Goal: Transaction & Acquisition: Purchase product/service

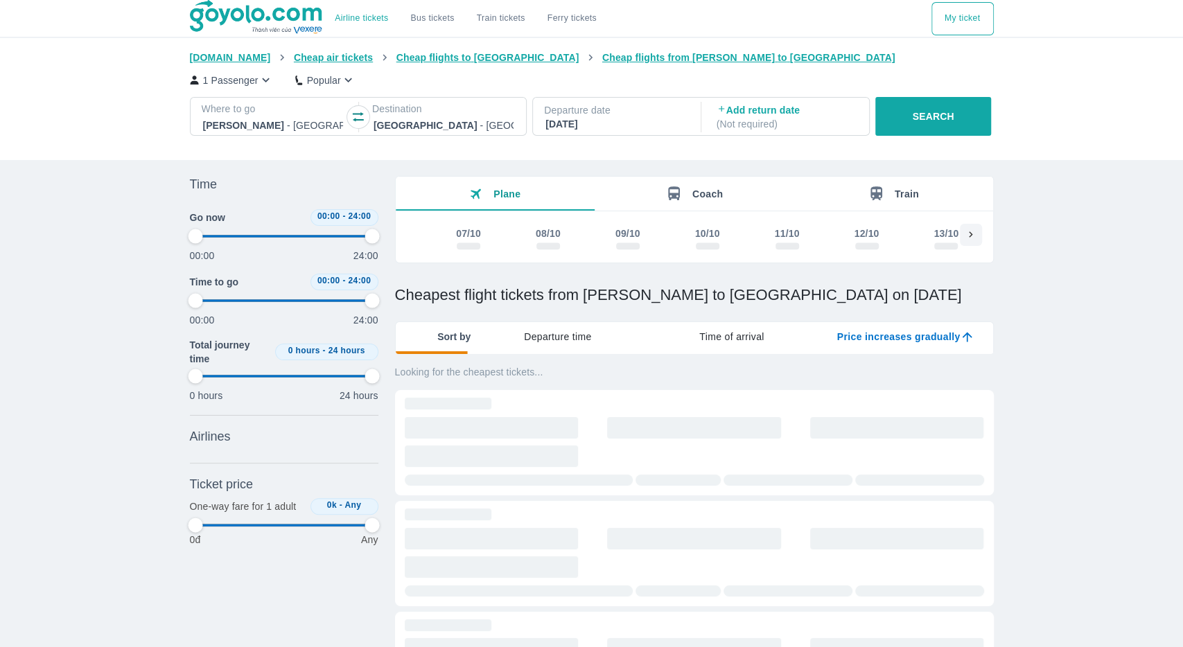
click at [1113, 288] on div "Airline tickets Bus tickets Train tickets Ferry tickets My ticket Goyolo.com Ch…" at bounding box center [591, 494] width 1183 height 988
click at [964, 123] on button "SEARCH" at bounding box center [933, 116] width 116 height 39
type input "97.9166666666667"
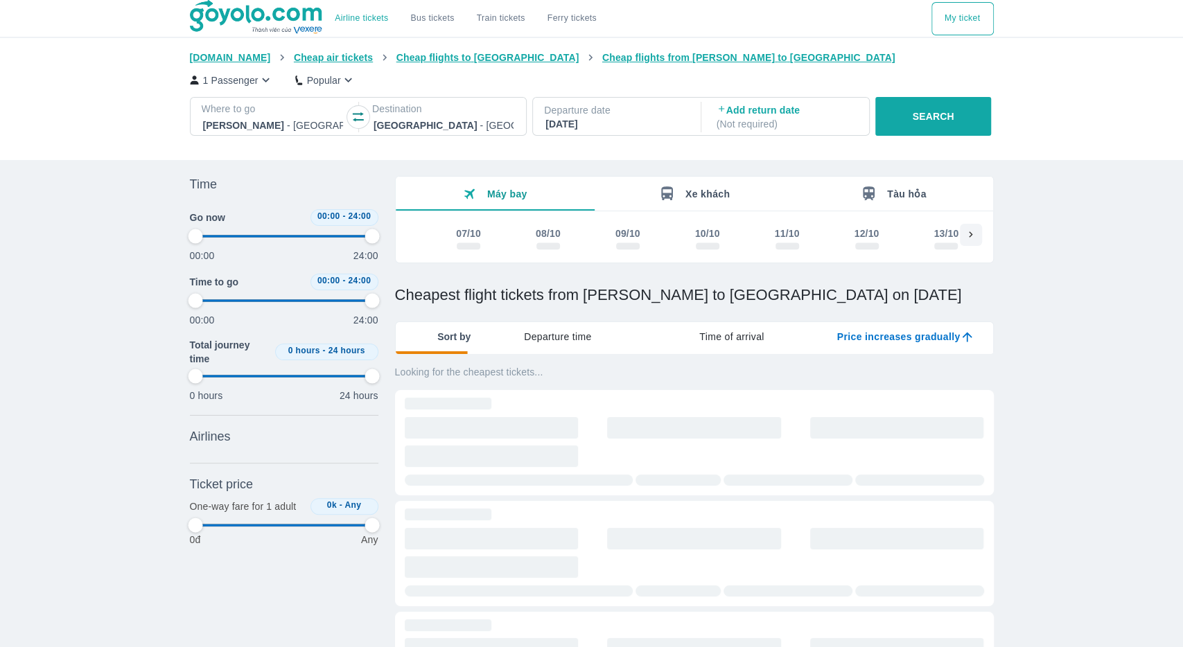
click at [562, 337] on span "Departure time" at bounding box center [558, 337] width 68 height 14
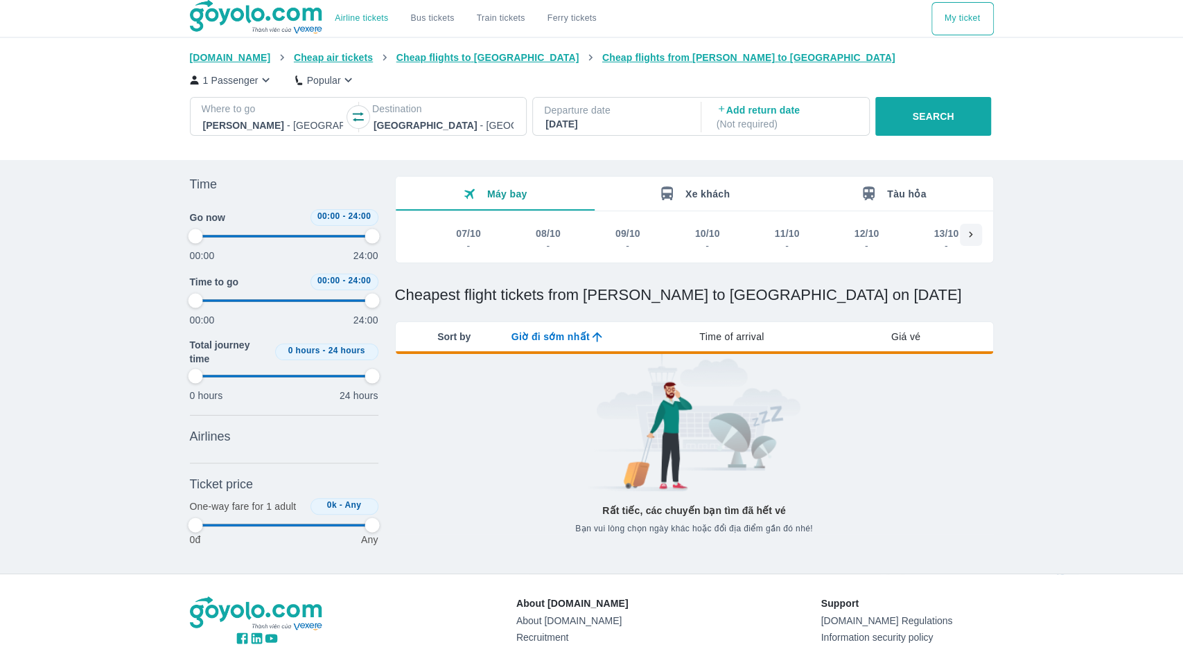
type input "97.9166666666667"
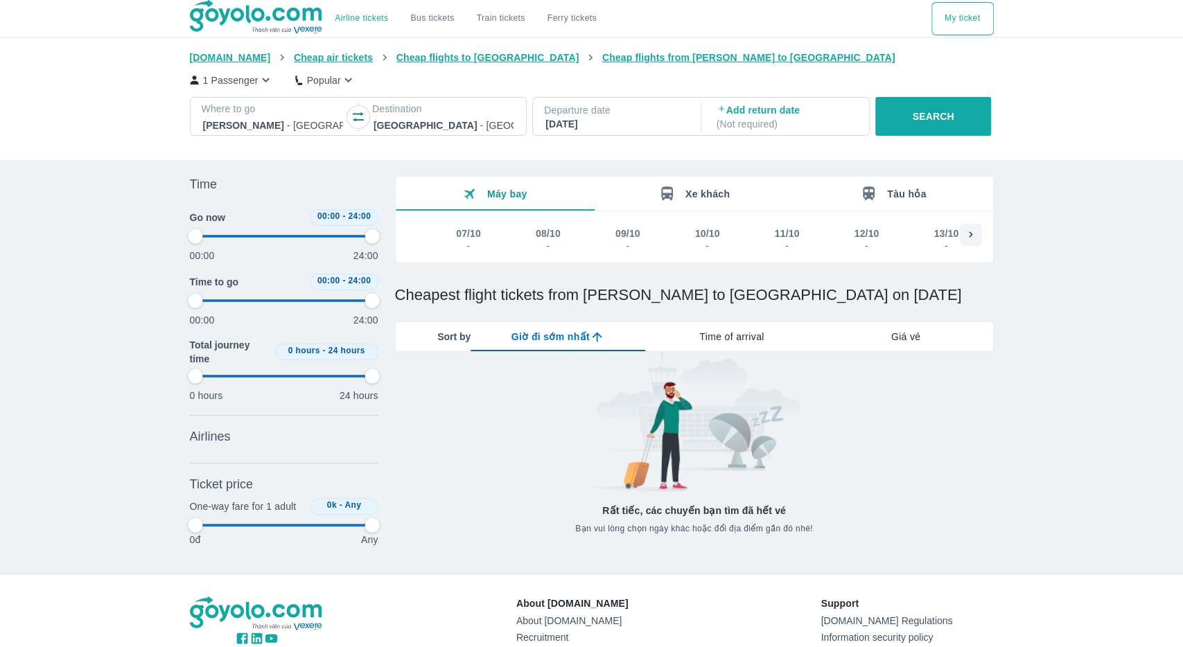
click at [455, 336] on span "Sort by" at bounding box center [453, 337] width 33 height 14
click at [300, 117] on div "Ho Chi Minh - Tan Son Nhat Airport" at bounding box center [273, 125] width 143 height 19
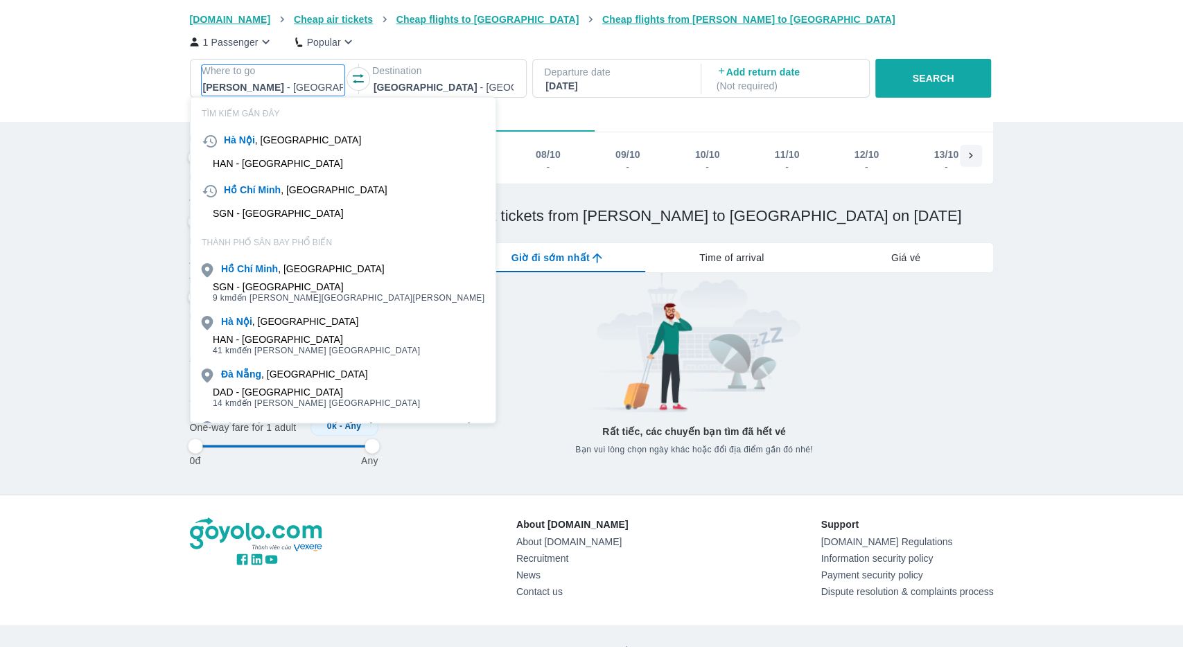
scroll to position [80, 0]
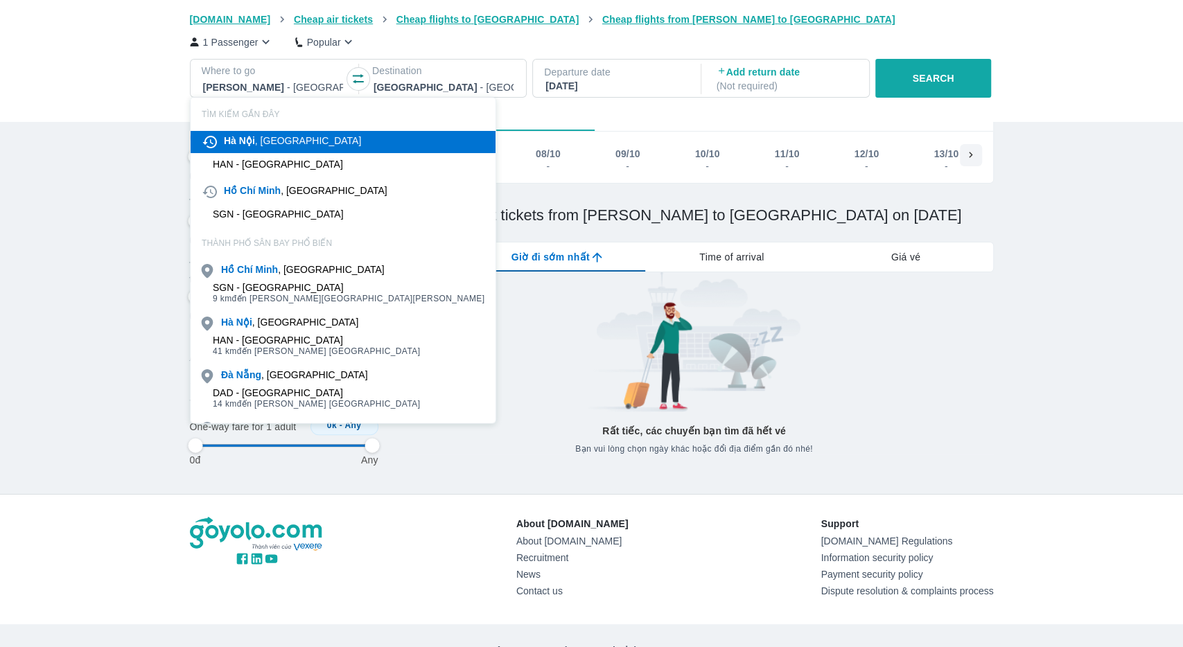
click at [259, 141] on div "Hà Nội , Việt nam" at bounding box center [292, 141] width 137 height 14
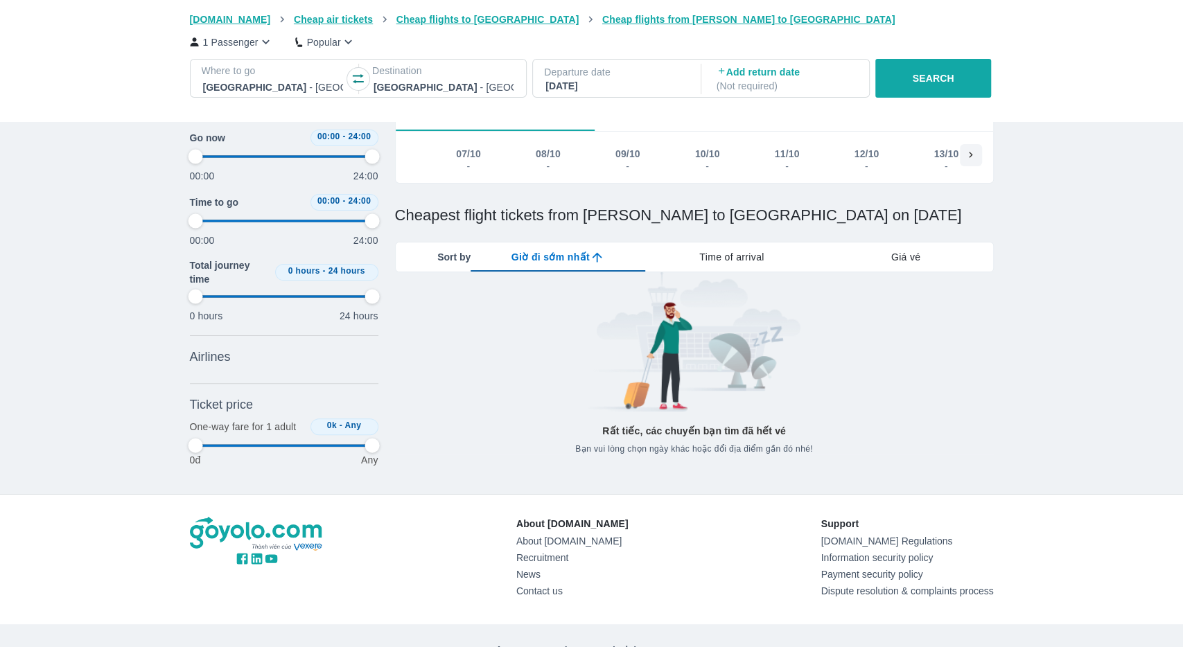
click at [400, 89] on div at bounding box center [443, 87] width 140 height 17
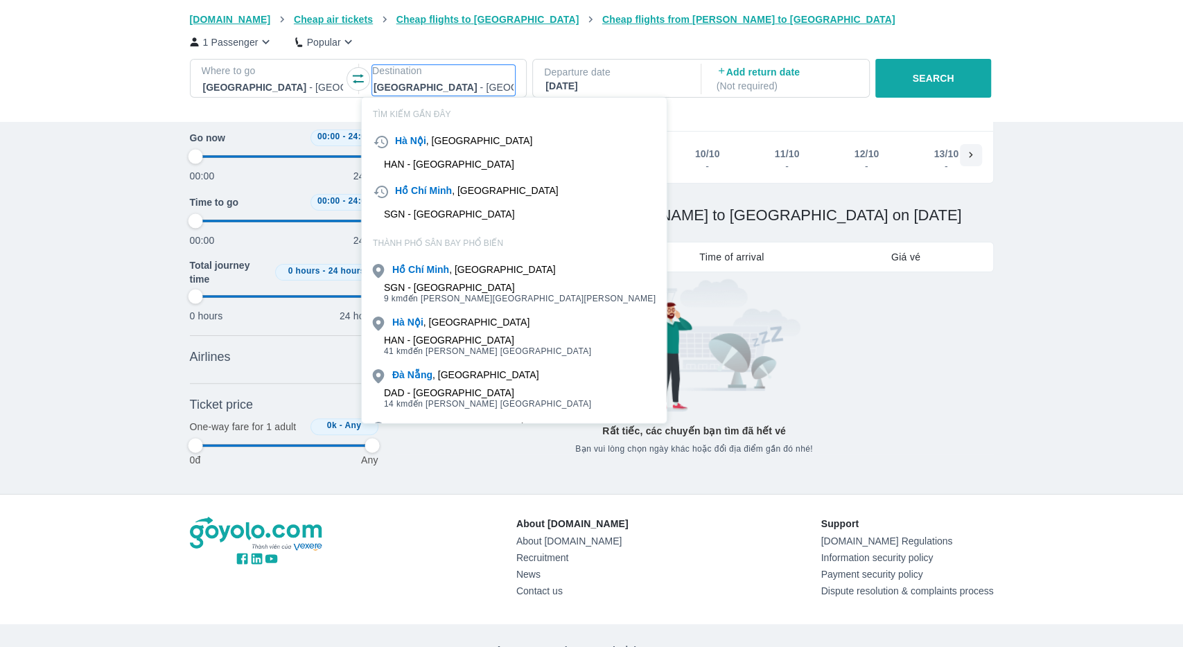
scroll to position [79, 0]
click at [432, 151] on div "Hà Nội , Việt nam" at bounding box center [514, 143] width 305 height 22
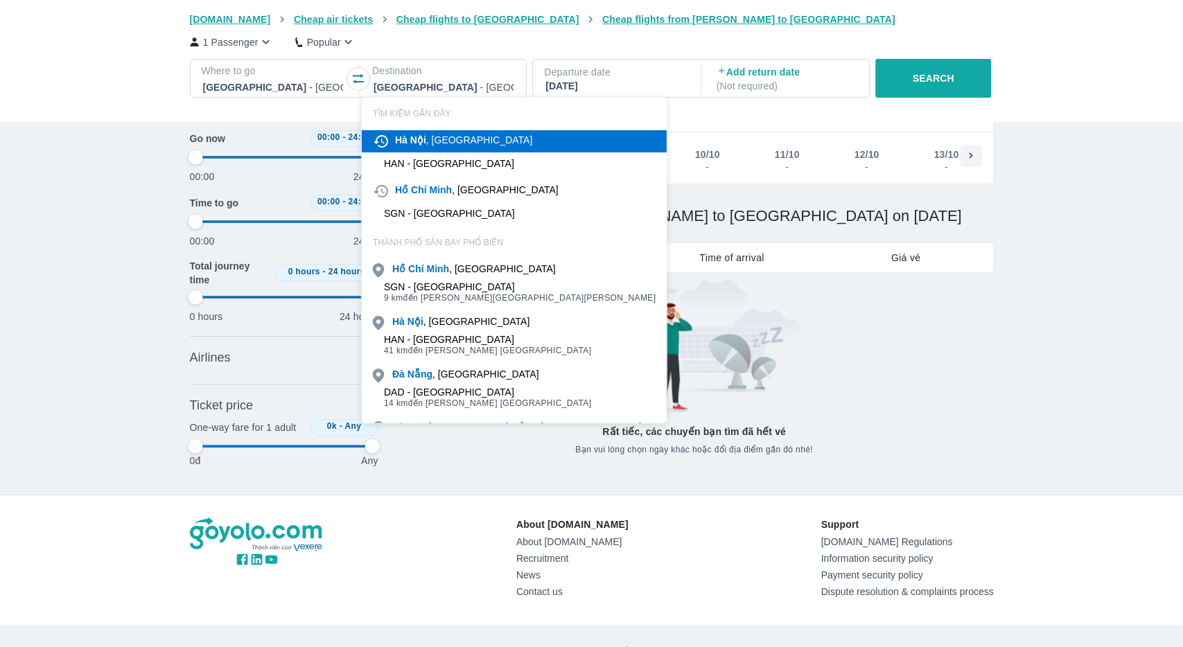
click at [427, 137] on div "Hà Nội , Việt nam" at bounding box center [463, 140] width 137 height 14
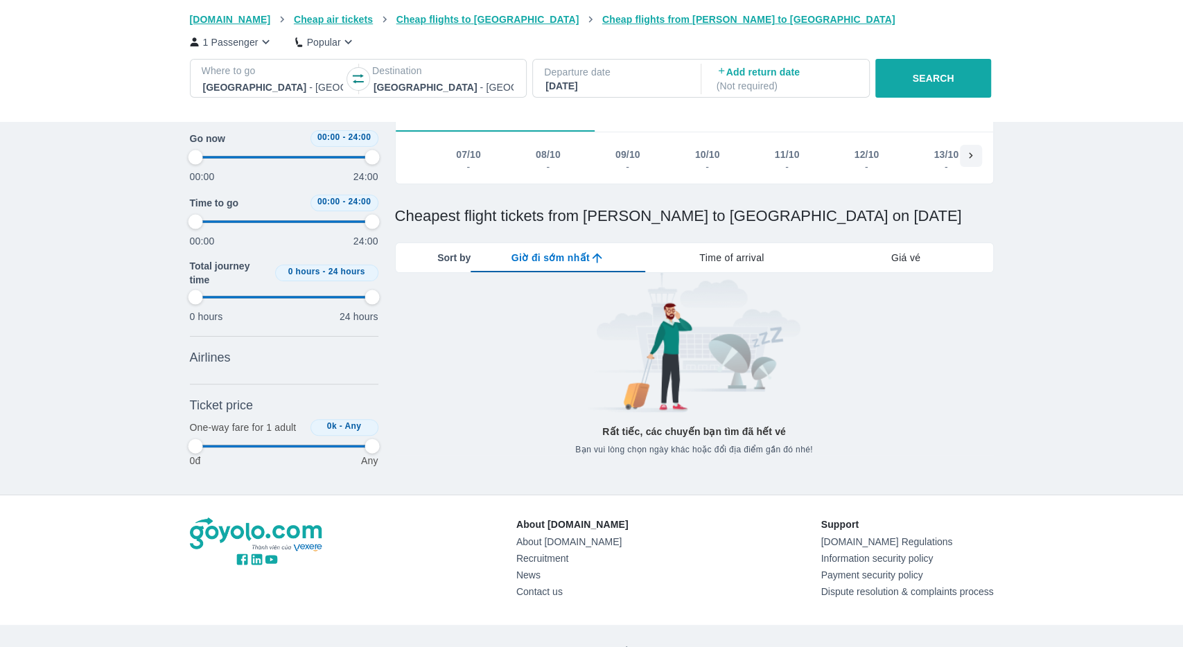
click at [953, 80] on button "SEARCH" at bounding box center [933, 78] width 116 height 39
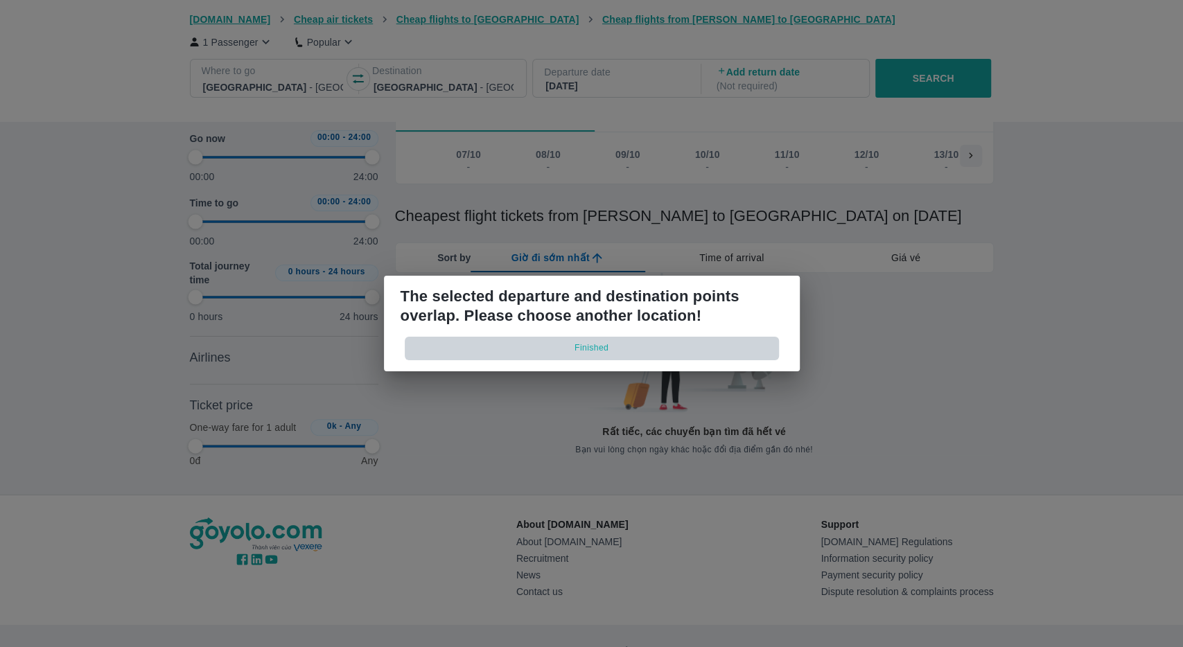
click at [584, 347] on button "Finished" at bounding box center [592, 348] width 374 height 23
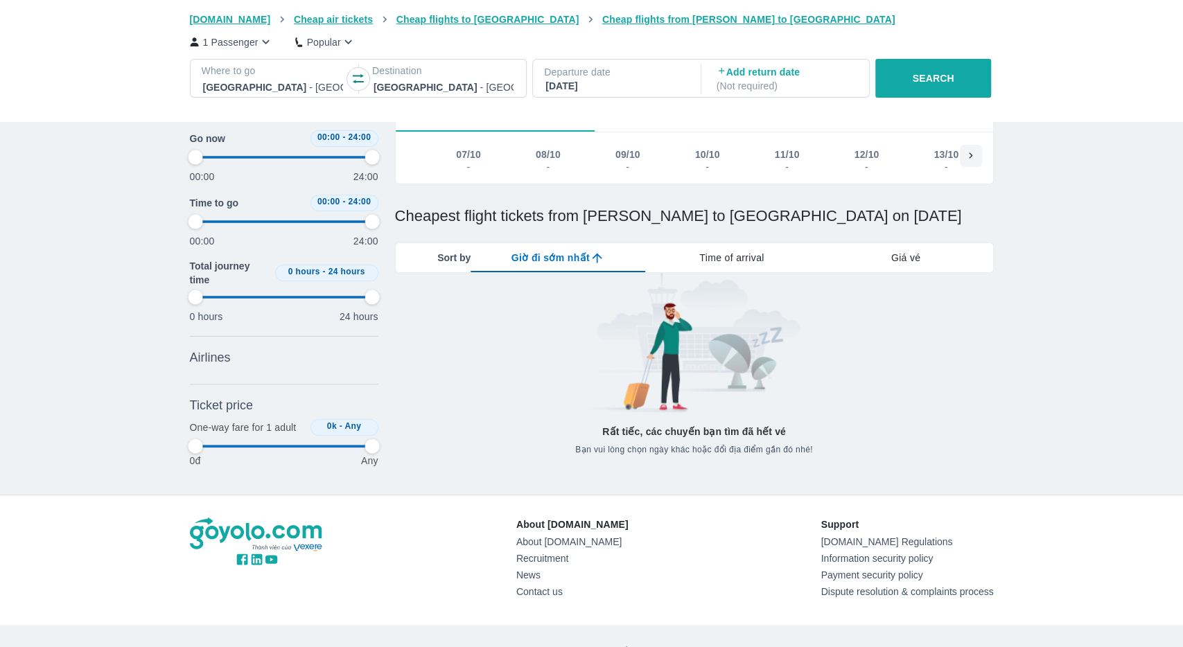
click at [597, 85] on div "[DATE]" at bounding box center [615, 86] width 140 height 14
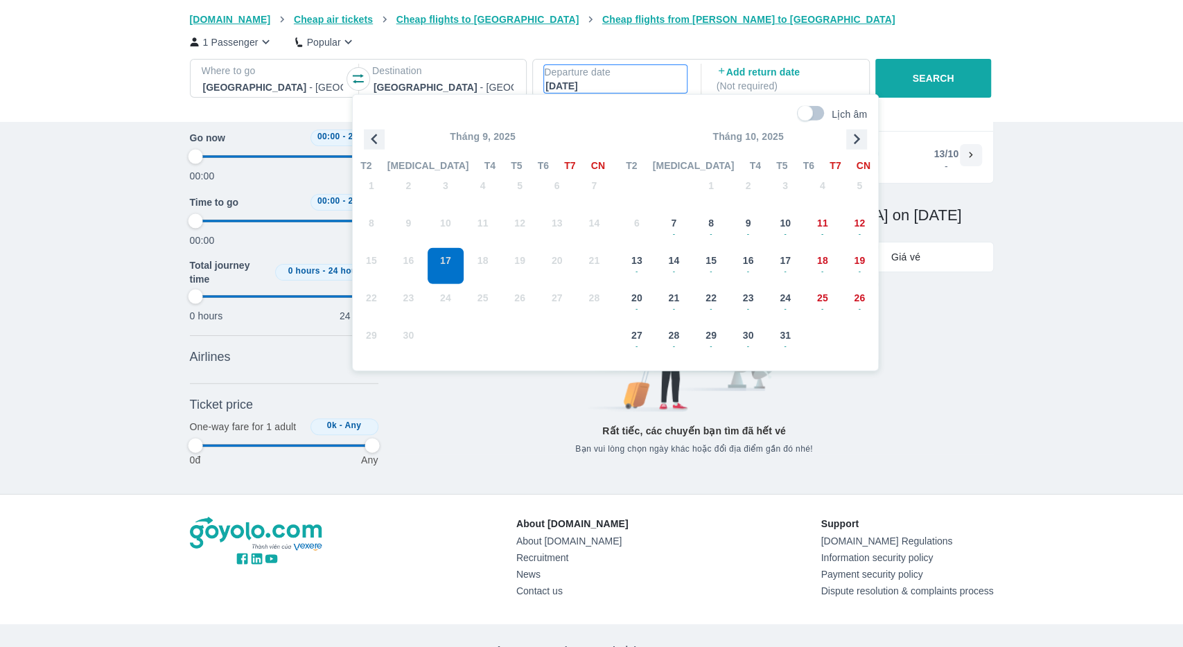
click at [721, 76] on icon at bounding box center [721, 71] width 10 height 10
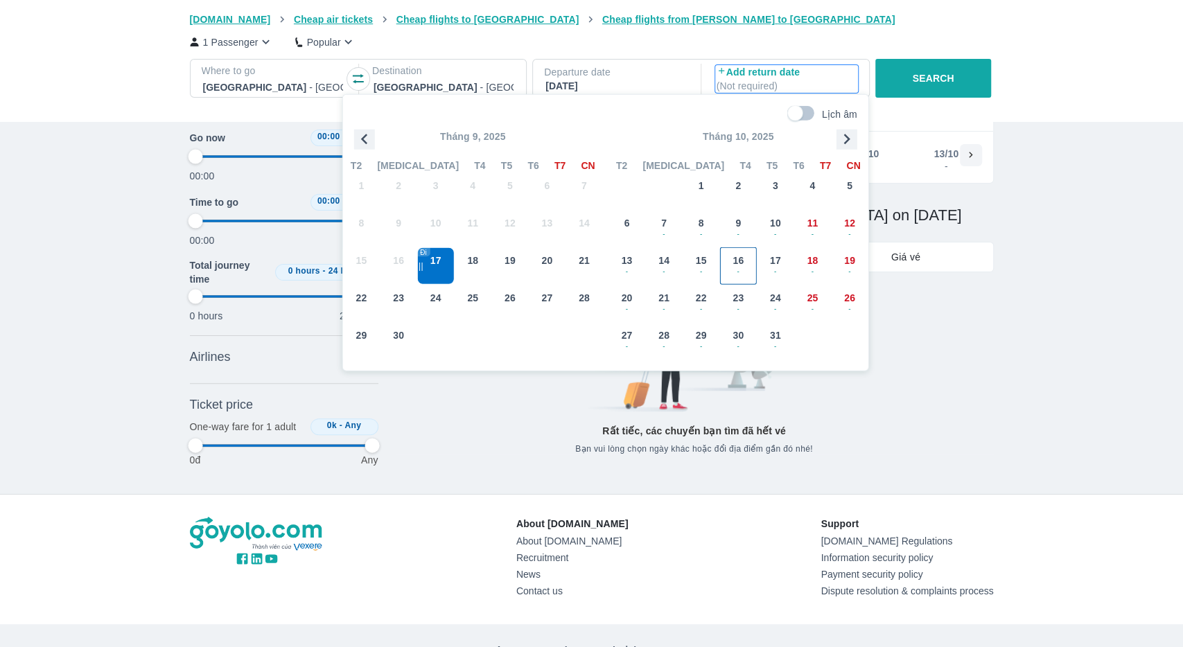
scroll to position [79, 0]
click at [729, 276] on span "-" at bounding box center [738, 271] width 36 height 11
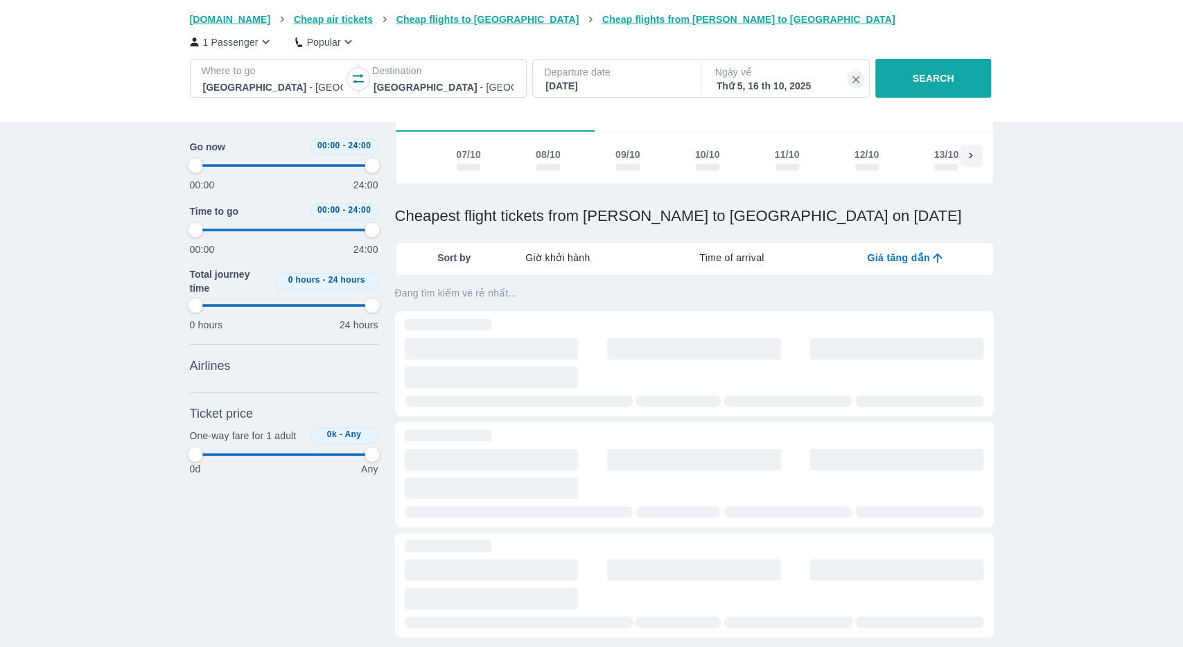
type input "97.9166666666667"
click at [917, 80] on p "SEARCH" at bounding box center [933, 78] width 42 height 14
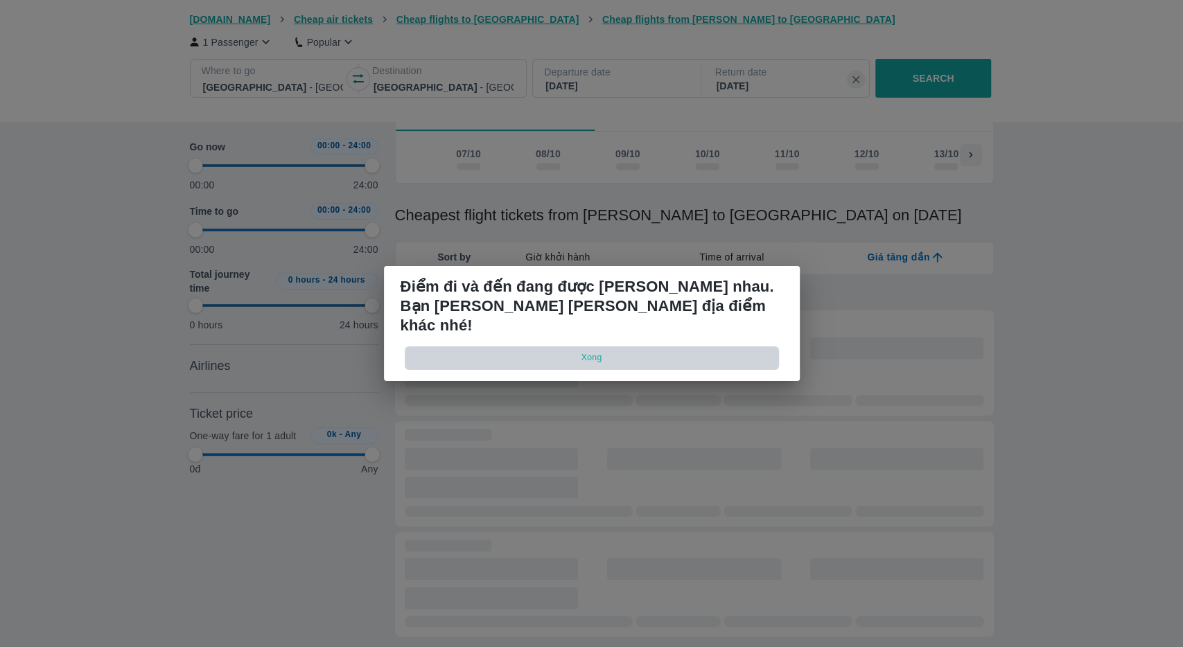
click at [455, 352] on button "Xong" at bounding box center [592, 357] width 374 height 23
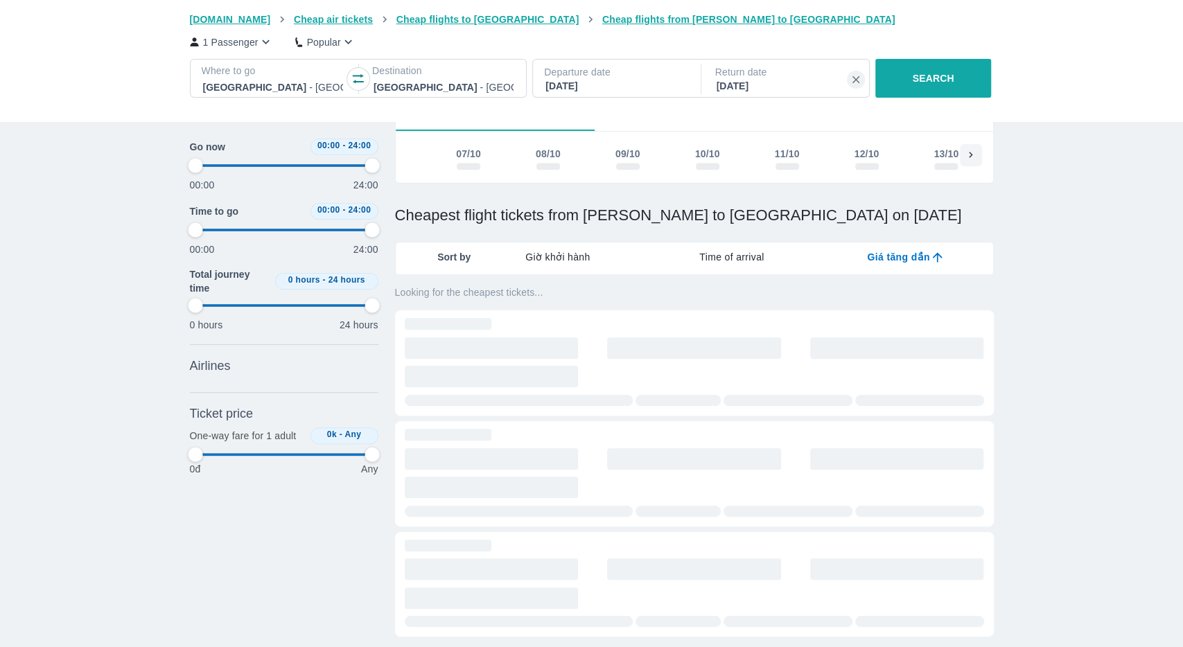
click at [651, 71] on p "Departure date" at bounding box center [615, 72] width 143 height 14
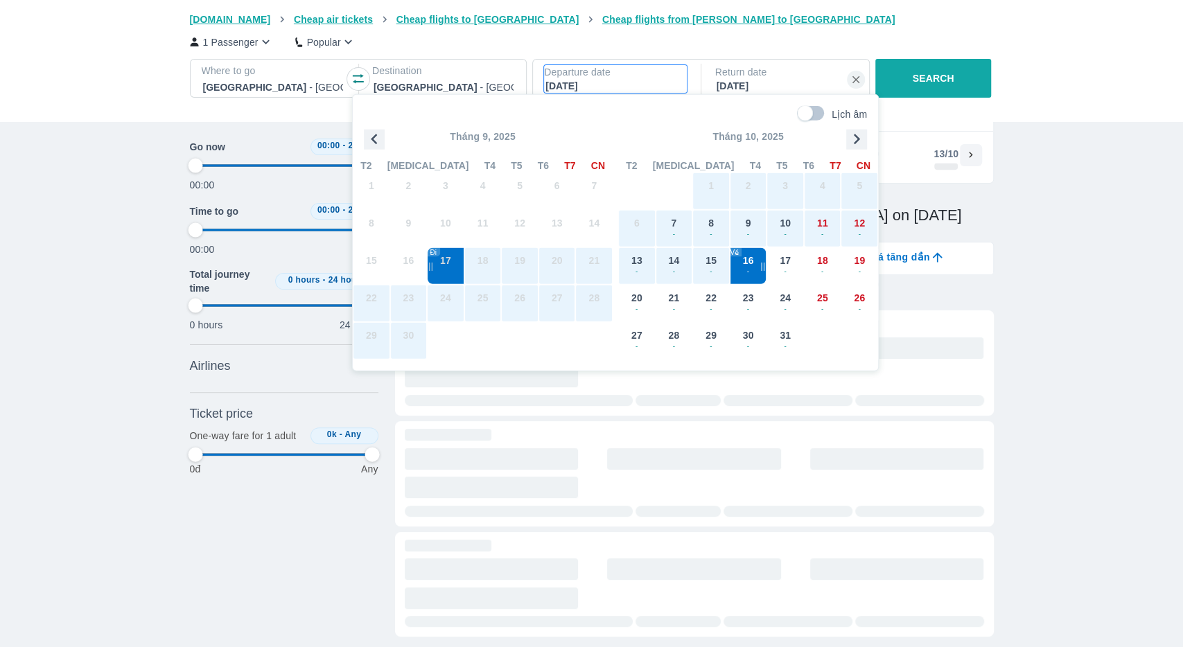
scroll to position [79, 0]
click at [738, 258] on div "16 -" at bounding box center [748, 265] width 36 height 36
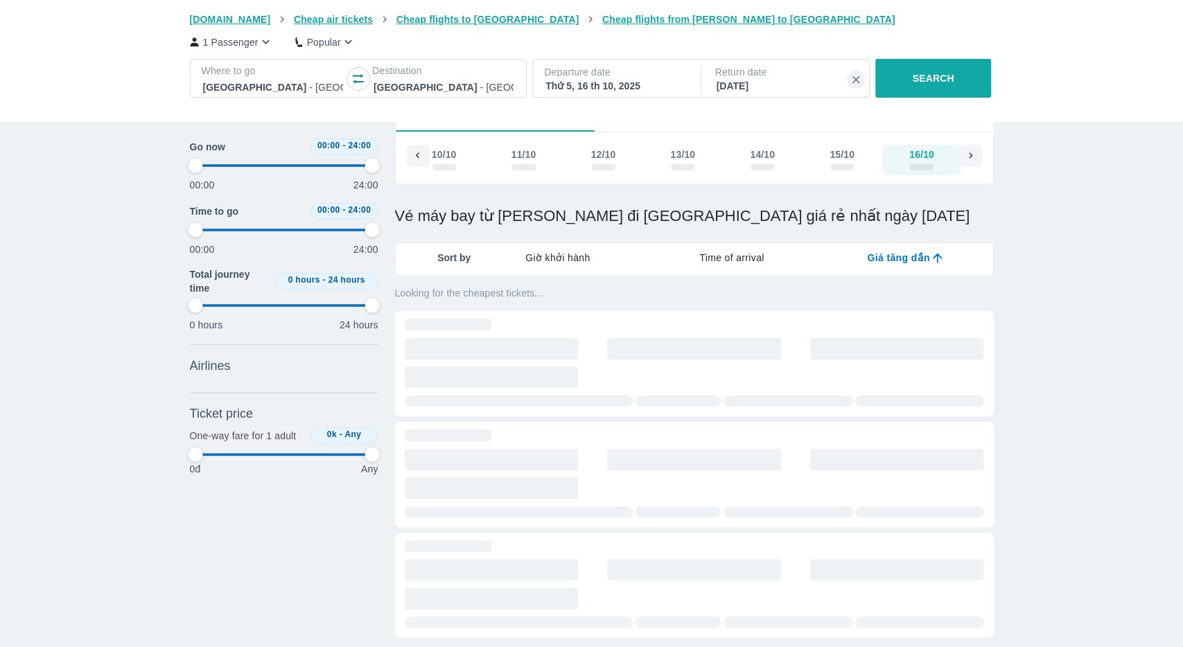
scroll to position [0, 265]
type input "97.9166666666667"
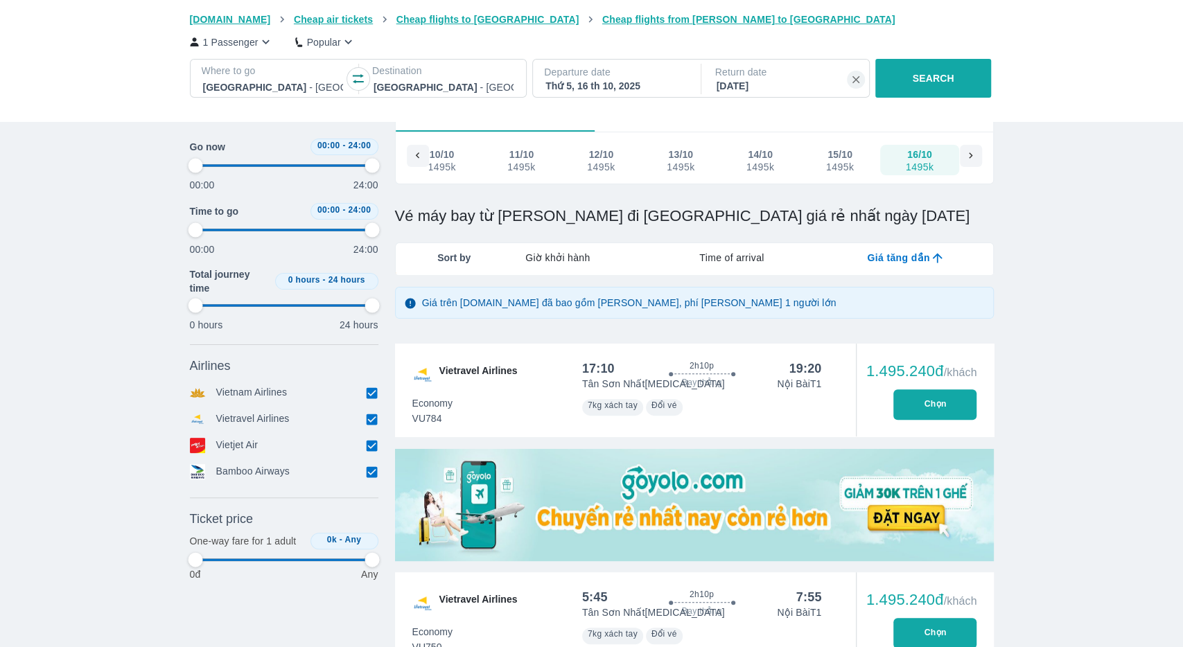
type input "97.9166666666667"
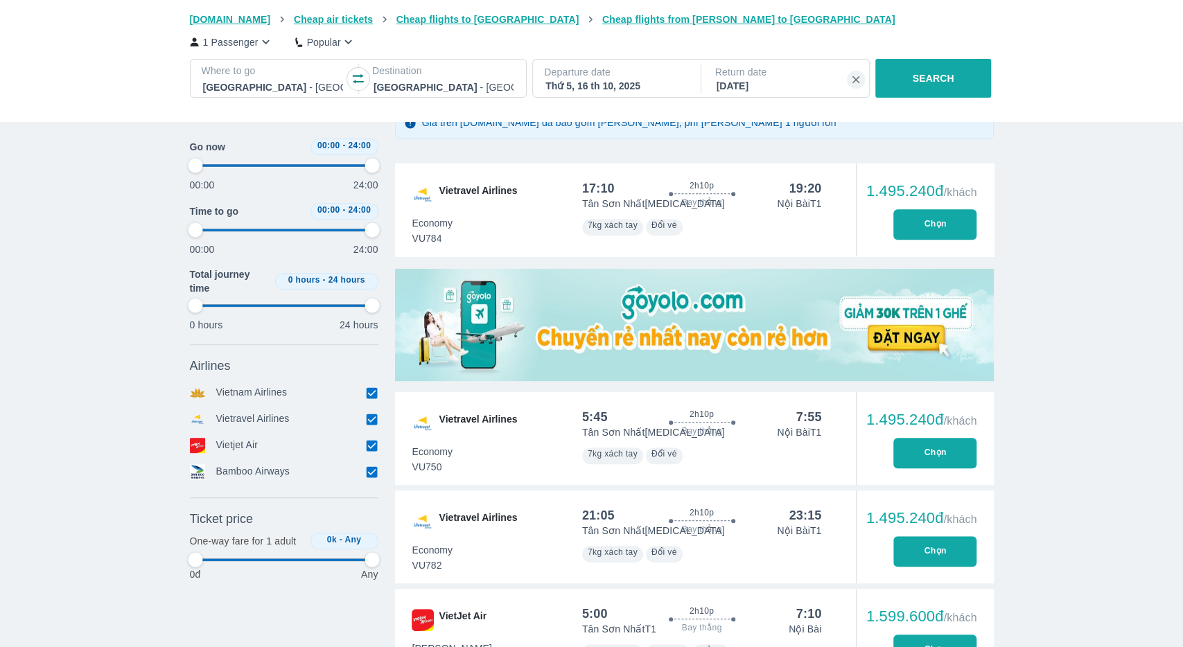
scroll to position [296, 0]
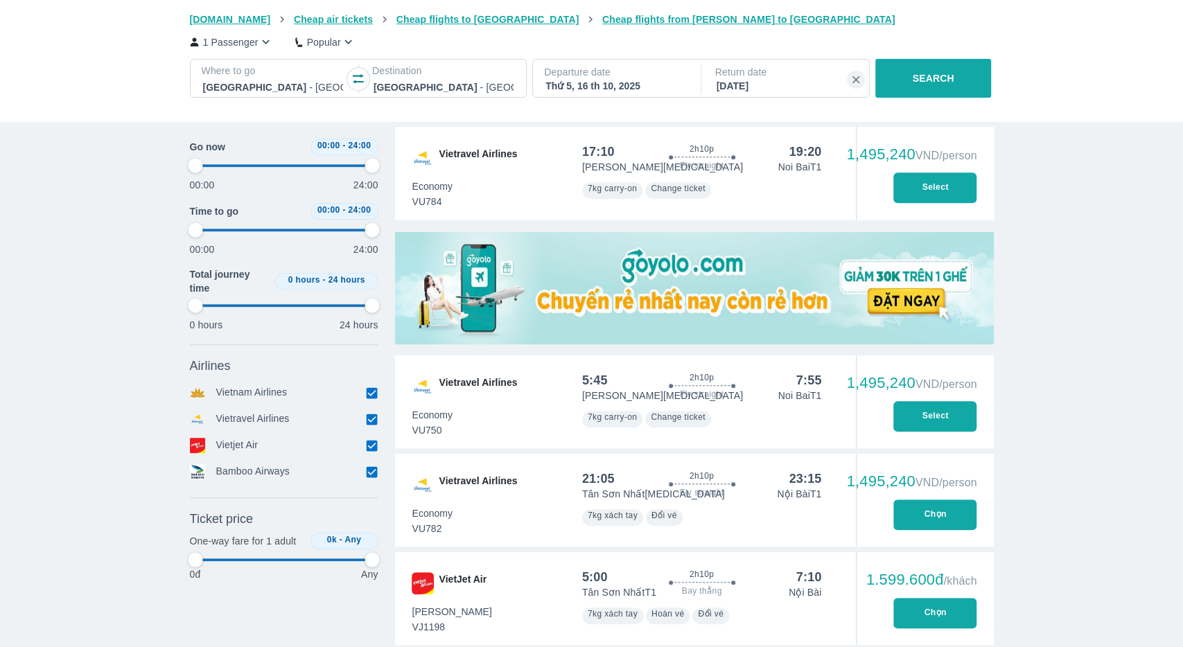
type input "97.9166666666667"
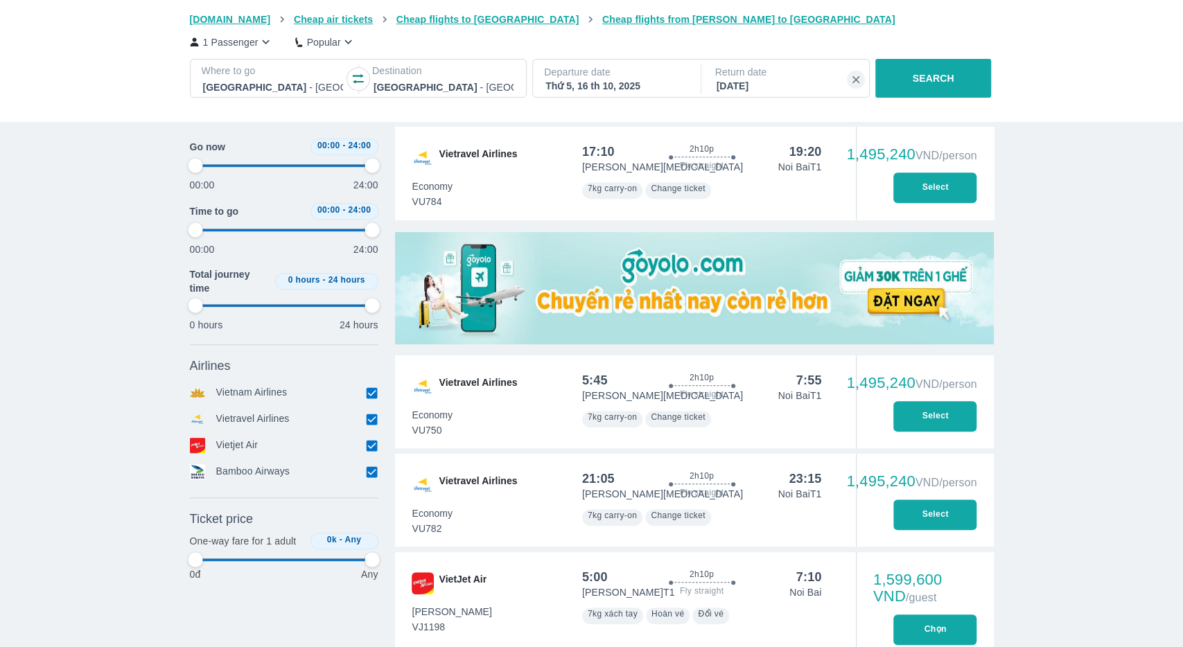
type input "97.9166666666667"
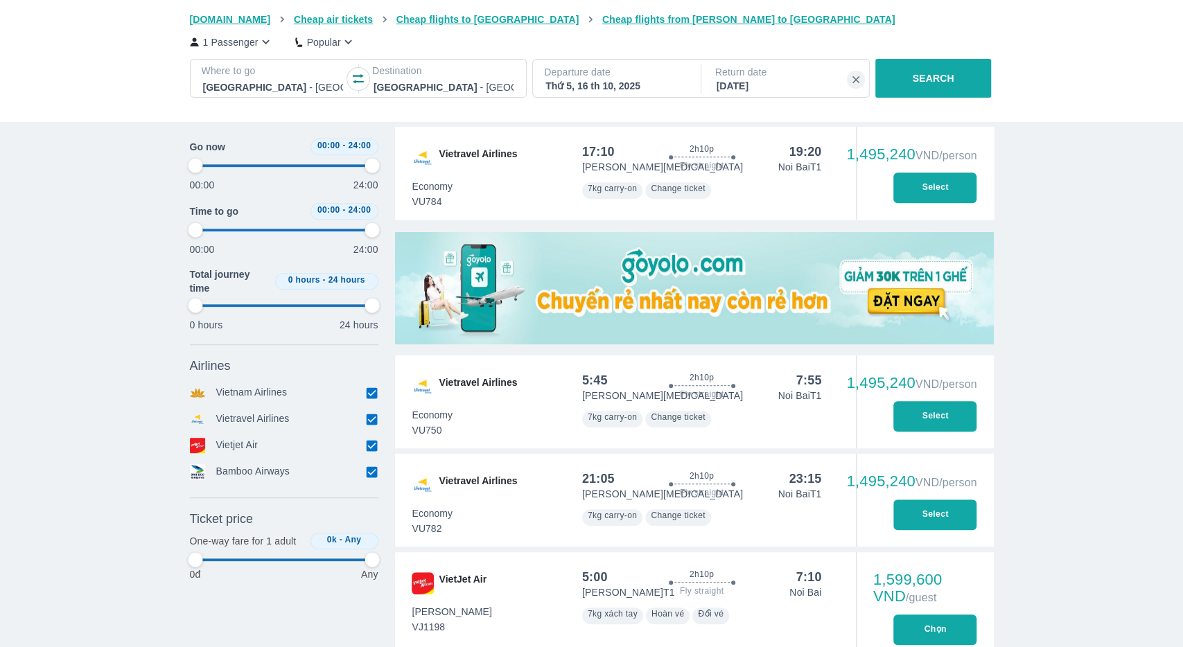
type input "97.9166666666667"
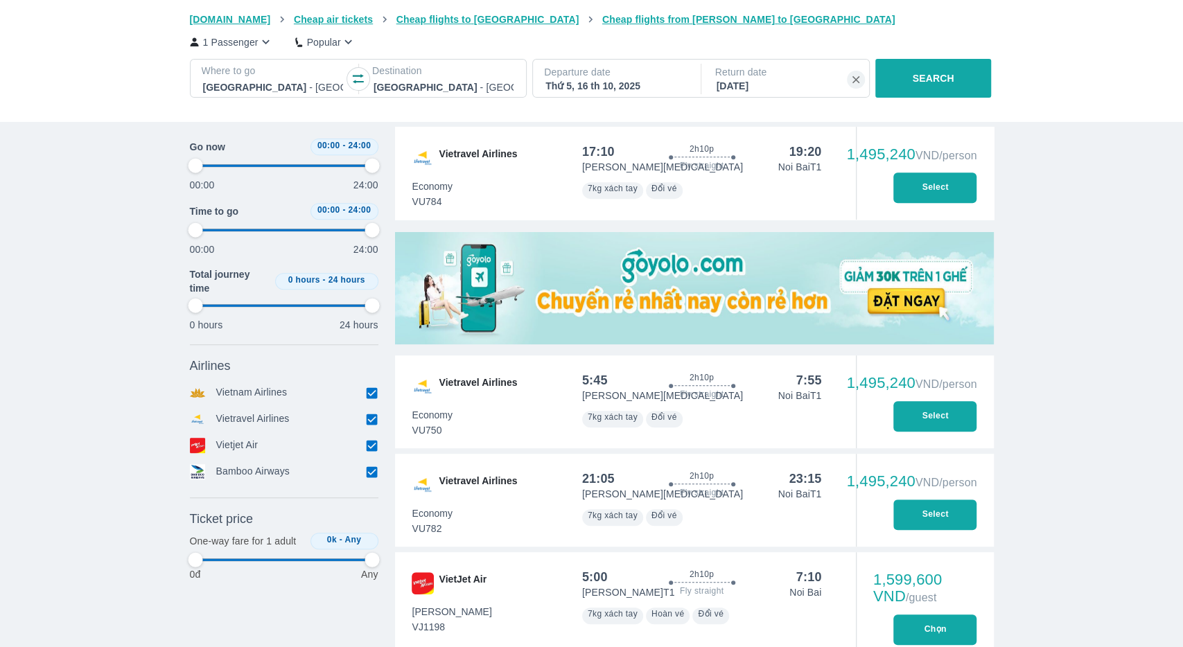
type input "97.9166666666667"
click at [930, 200] on button "Select" at bounding box center [934, 188] width 83 height 30
type input "97.9166666666667"
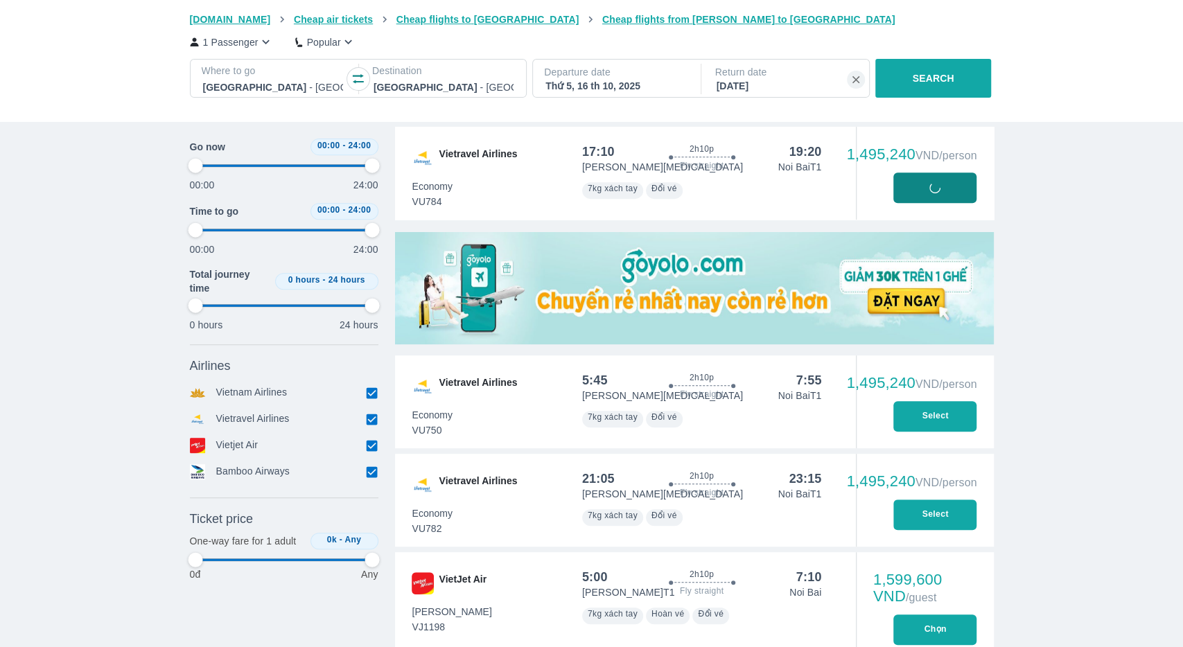
type input "97.9166666666667"
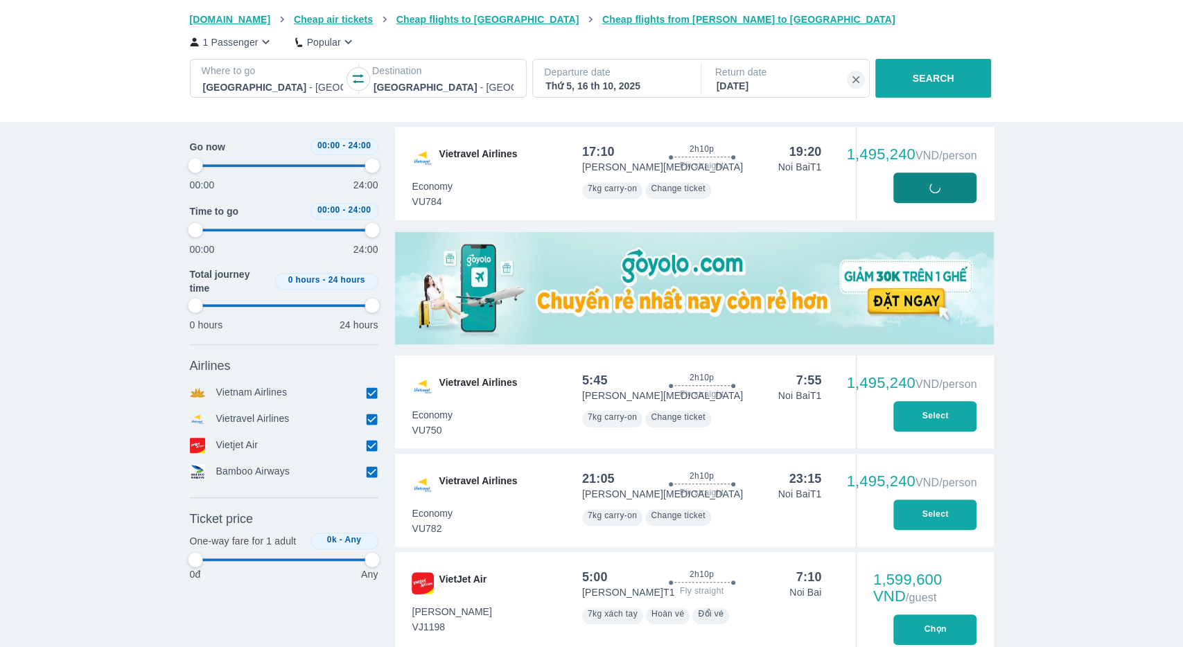
type input "97.9166666666667"
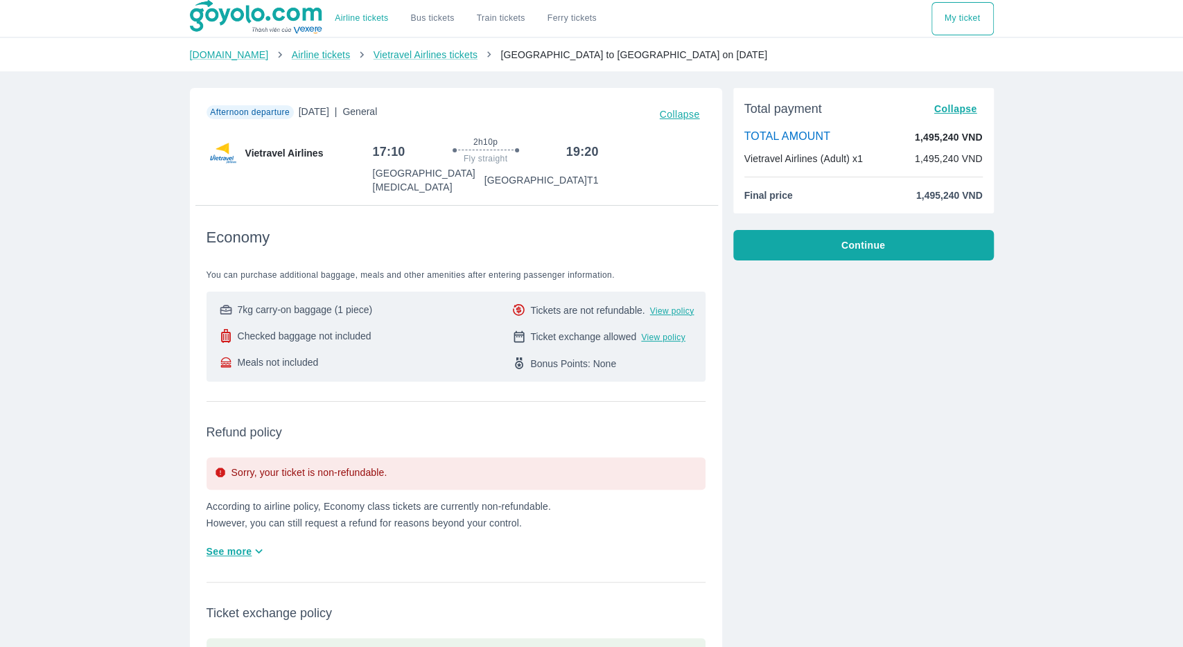
click at [845, 242] on span "Continue" at bounding box center [863, 245] width 44 height 14
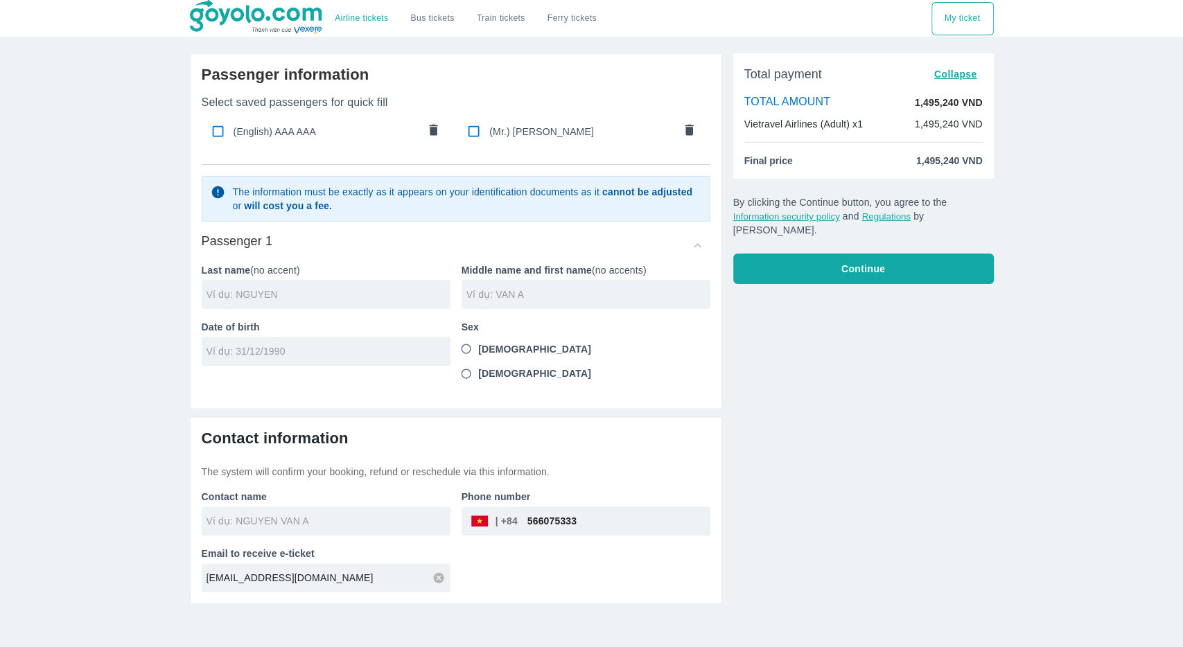
click at [301, 300] on input "text" at bounding box center [328, 295] width 244 height 14
type input "GDF FGD"
click at [579, 292] on input "text" at bounding box center [588, 295] width 244 height 14
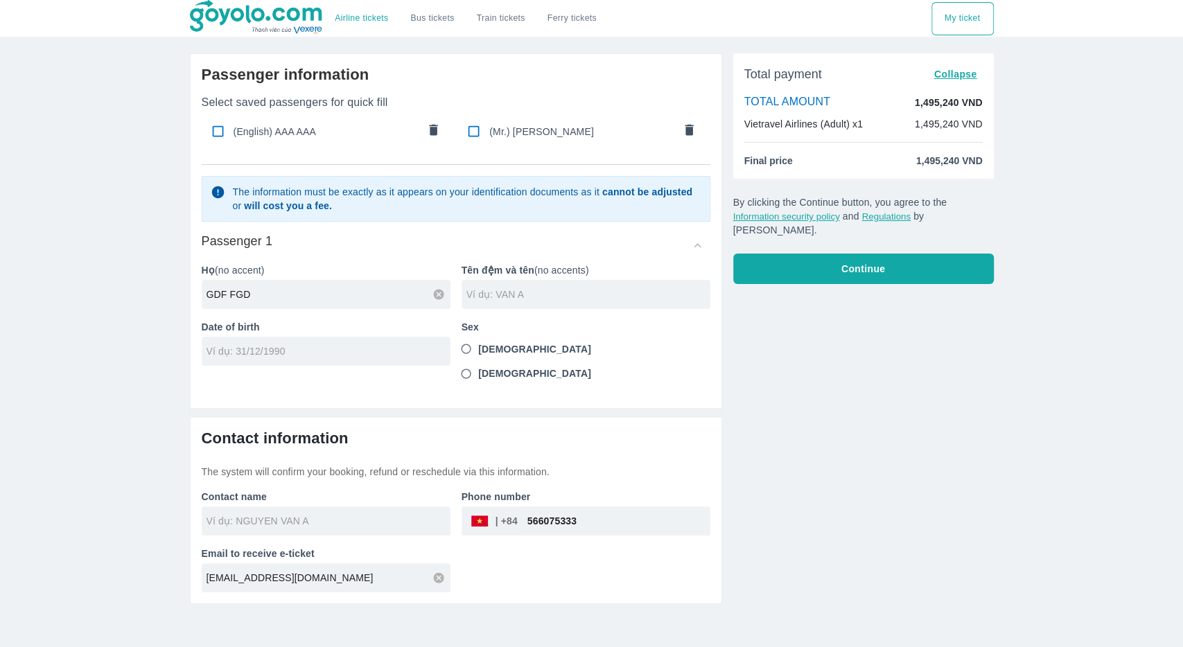
click at [579, 292] on input "text" at bounding box center [588, 295] width 244 height 14
click at [569, 296] on input "text" at bounding box center [588, 295] width 244 height 14
type input "GDHF"
click at [330, 347] on input "tel" at bounding box center [321, 351] width 230 height 14
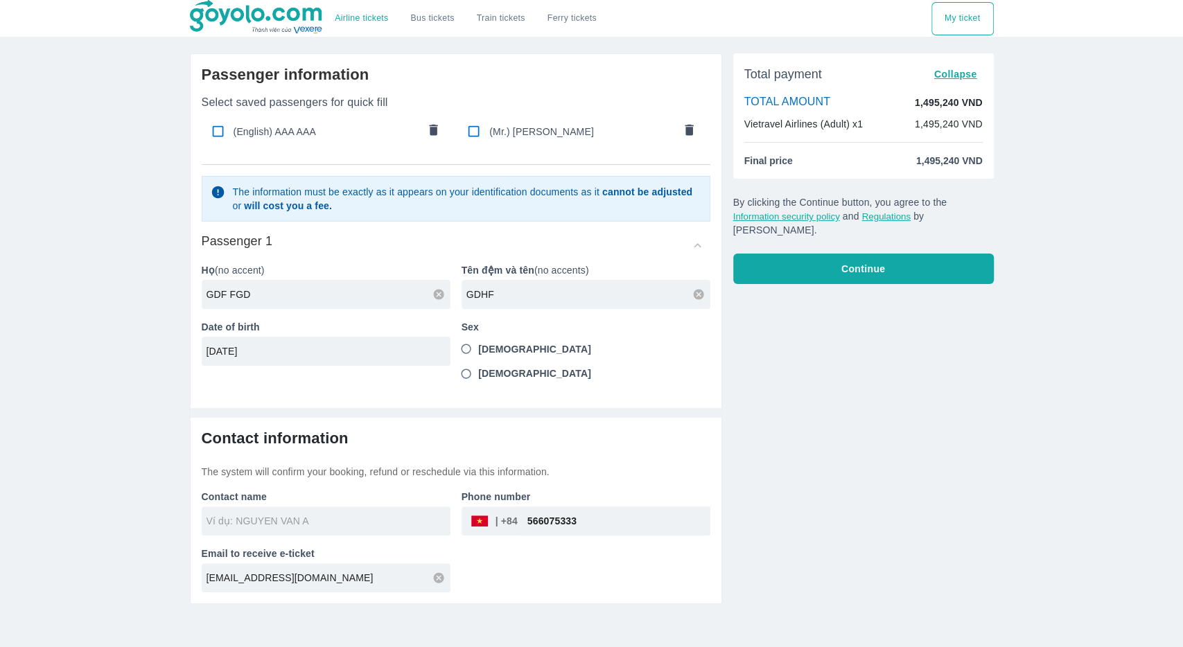
type input "12/12/1990"
click at [479, 362] on input "Female" at bounding box center [466, 374] width 25 height 25
radio input "true"
click at [330, 514] on input "text" at bounding box center [328, 521] width 244 height 14
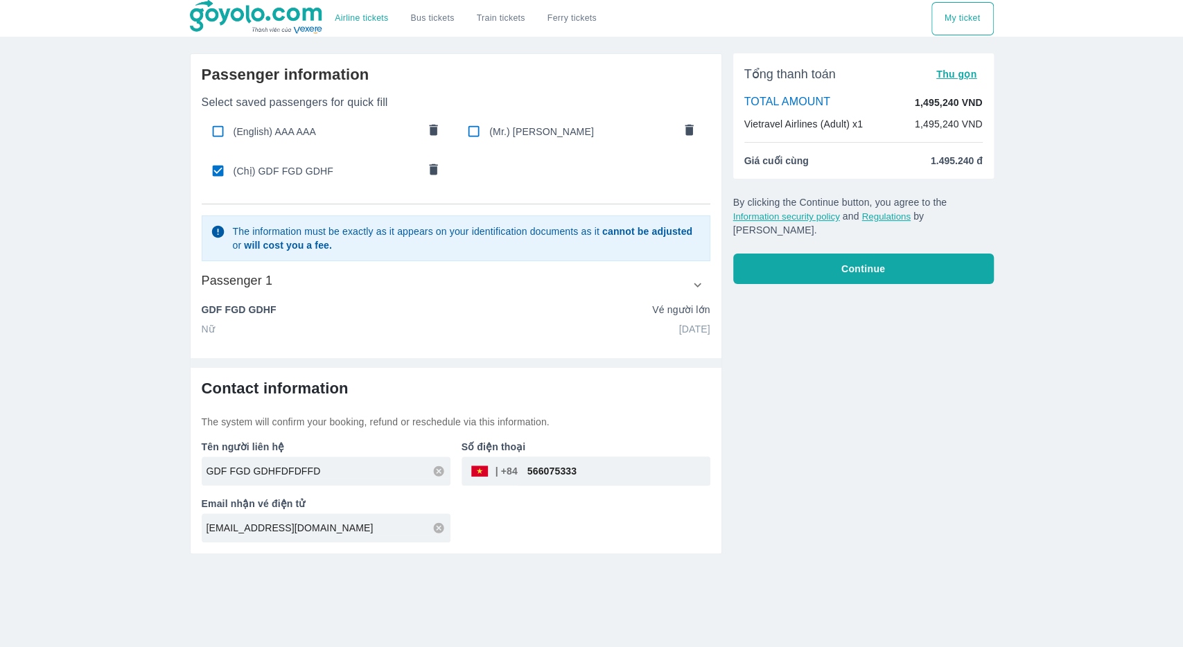
type input "GDF FGD GDHFDFDFFD"
click at [841, 258] on button "Continue" at bounding box center [863, 269] width 261 height 30
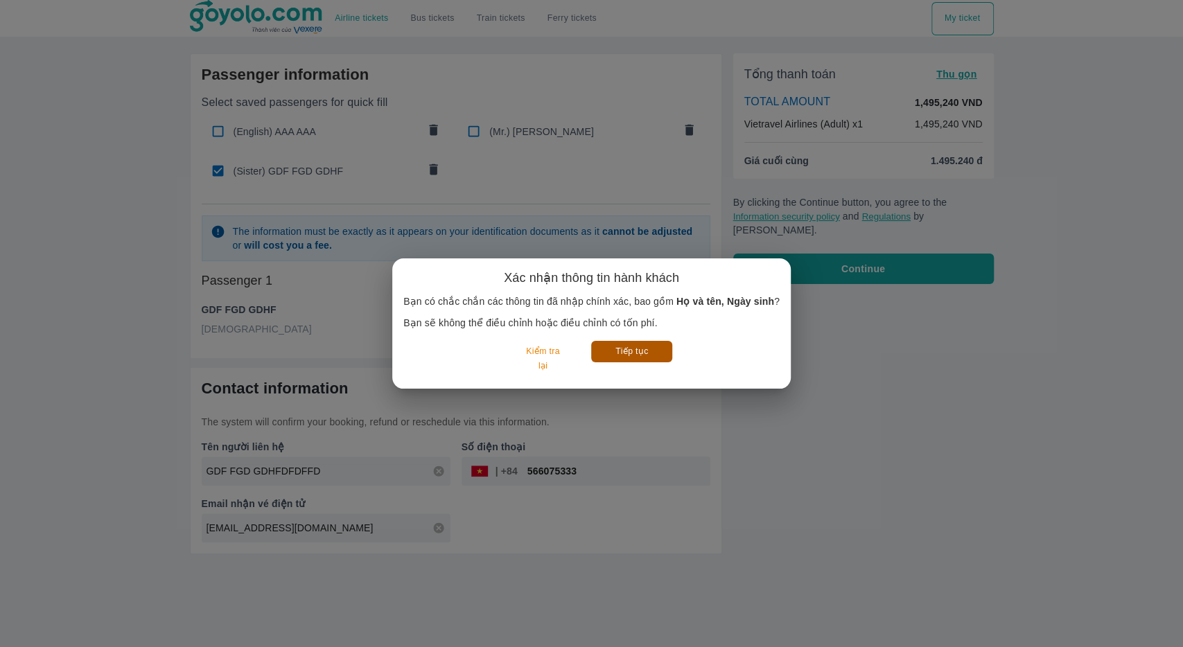
click at [630, 355] on button "Tiếp tục" at bounding box center [631, 351] width 81 height 21
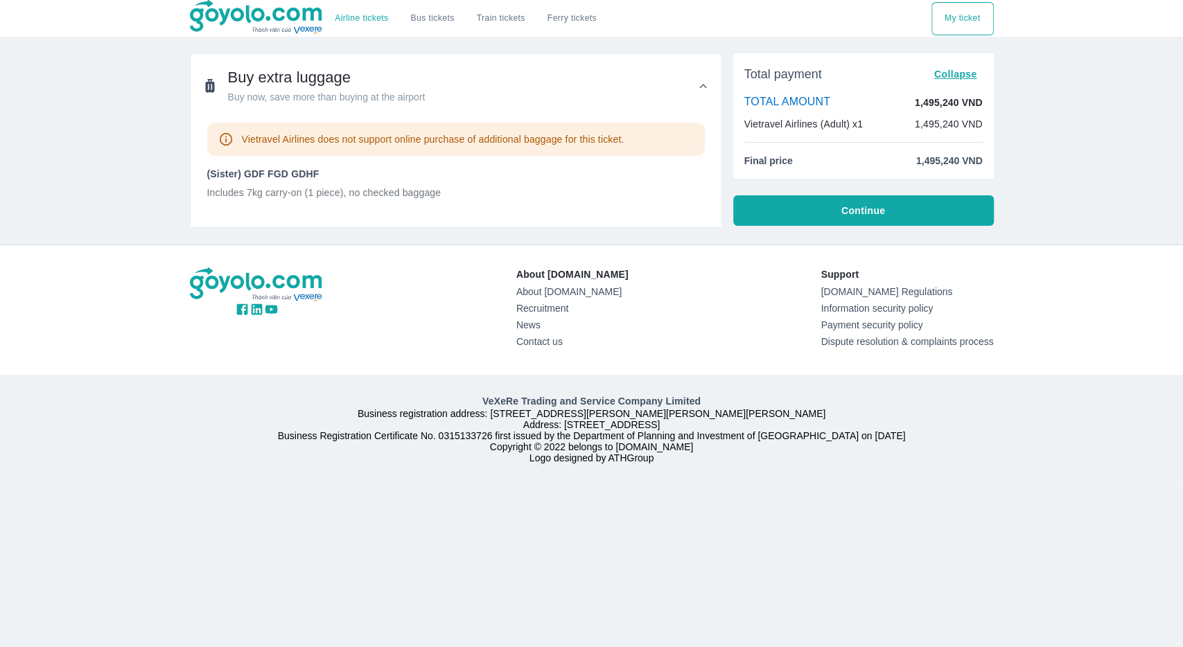
click at [849, 222] on button "Continue" at bounding box center [863, 210] width 261 height 30
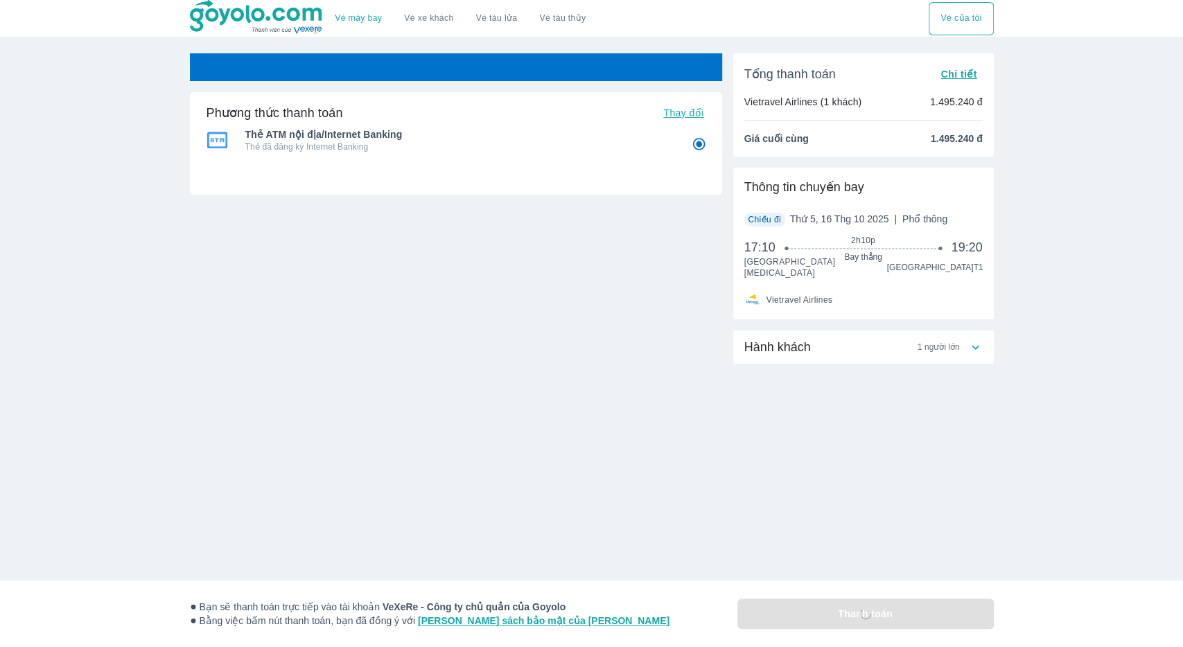
radio input "false"
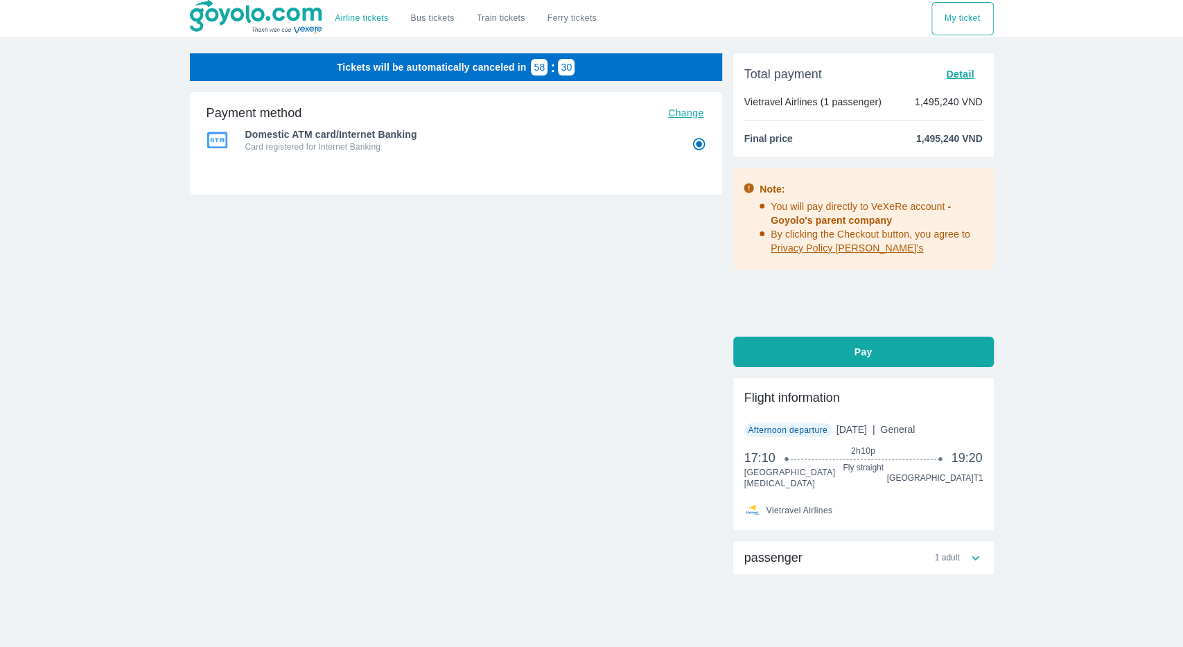
click at [852, 344] on button "Pay" at bounding box center [863, 352] width 261 height 30
radio input "false"
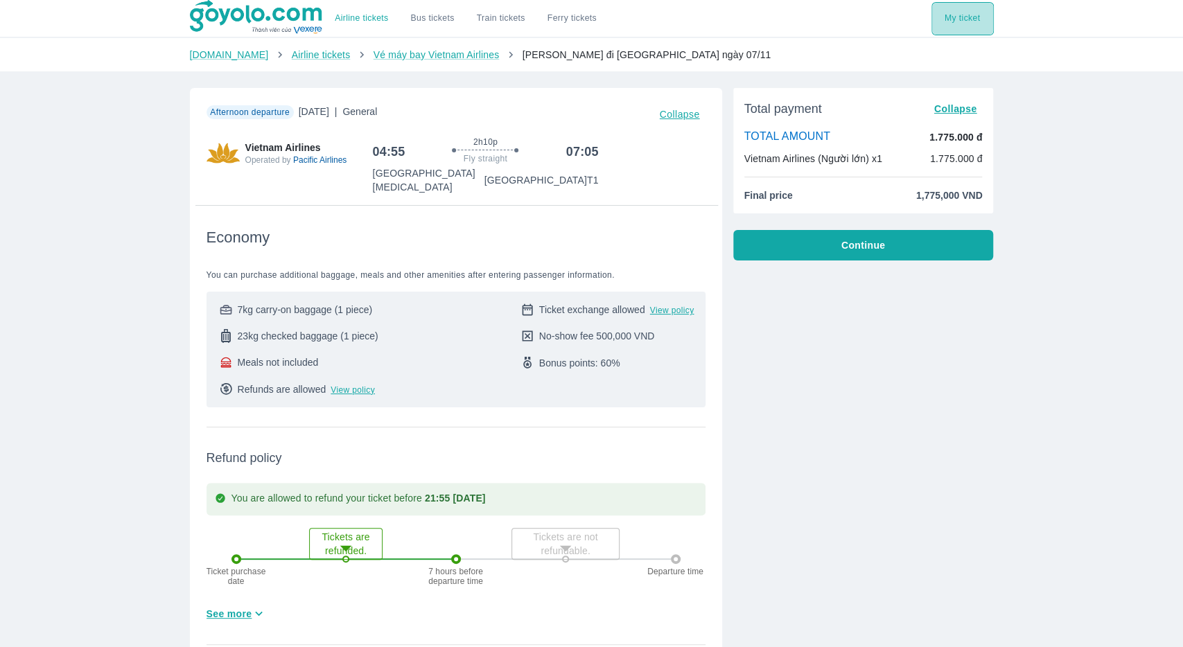
click at [971, 21] on button "My ticket" at bounding box center [962, 18] width 62 height 33
